Goal: Transaction & Acquisition: Book appointment/travel/reservation

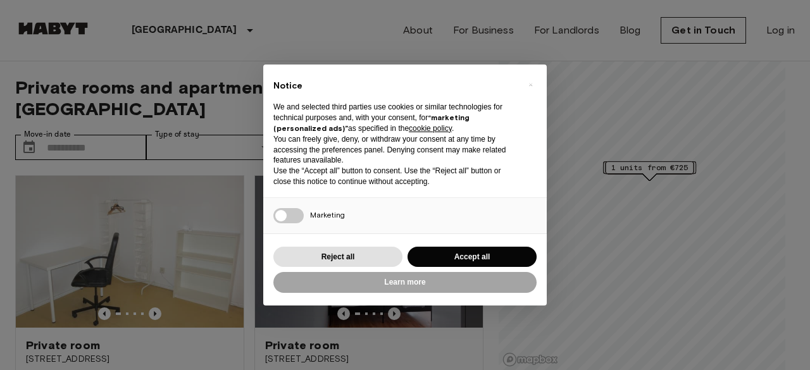
click at [487, 251] on button "Accept all" at bounding box center [472, 257] width 129 height 21
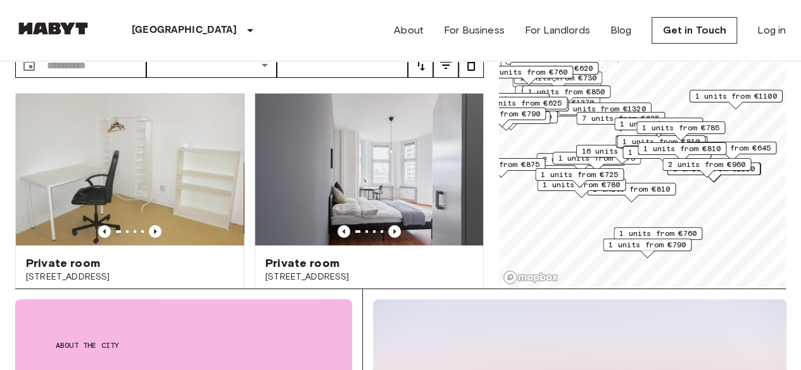
scroll to position [89, 0]
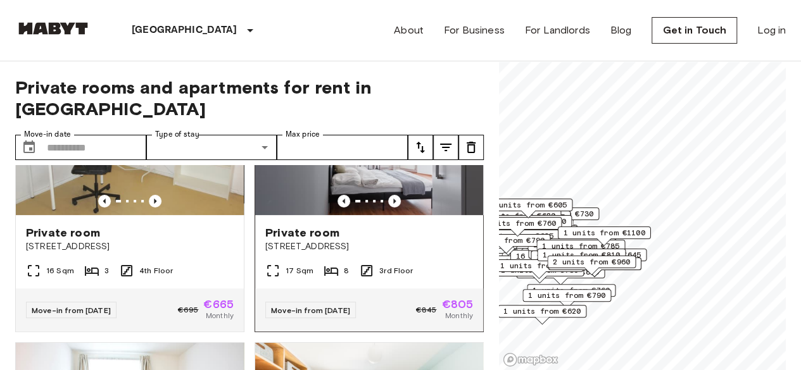
scroll to position [101, 0]
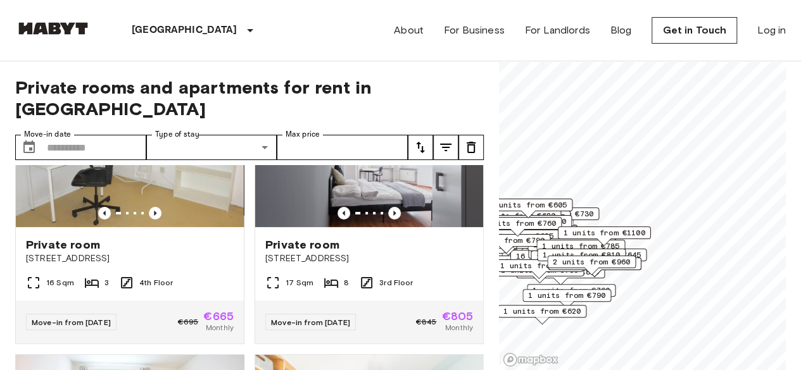
click at [544, 221] on span "1 units from €760" at bounding box center [517, 223] width 77 height 11
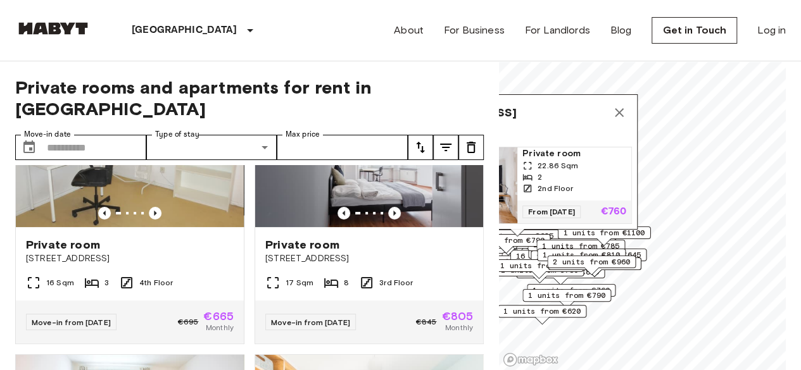
click at [558, 172] on div "2" at bounding box center [574, 177] width 104 height 11
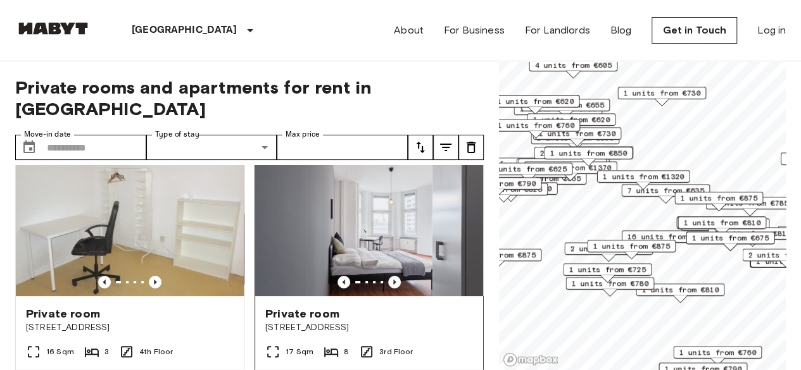
scroll to position [33, 0]
